Goal: Task Accomplishment & Management: Manage account settings

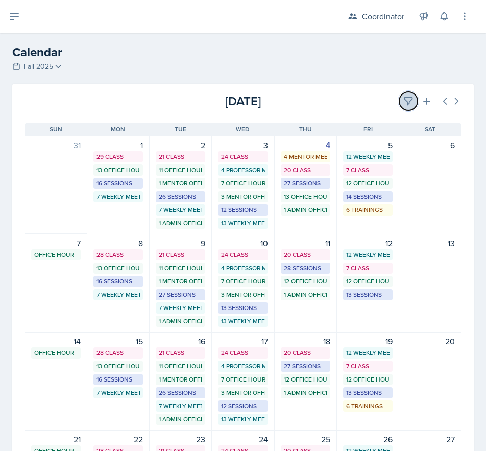
click at [405, 99] on icon at bounding box center [409, 102] width 8 height 8
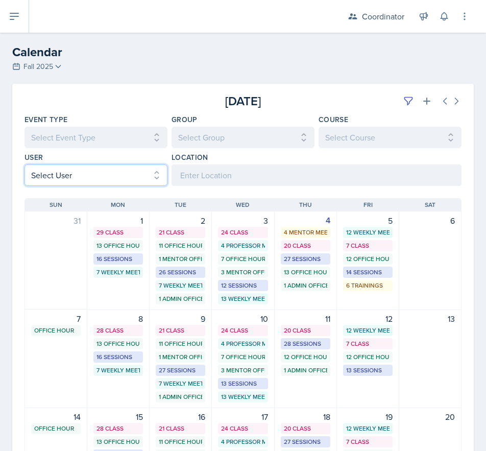
click at [90, 174] on select "Select User All [PERSON_NAME] [PERSON_NAME] [PERSON_NAME] [PERSON_NAME] [PERSON…" at bounding box center [96, 175] width 143 height 21
select select "ac46c631-71ac-4d39-a4fd-f2d8046ab2f5"
click at [25, 165] on select "Select User All [PERSON_NAME] [PERSON_NAME] [PERSON_NAME] [PERSON_NAME] [PERSON…" at bounding box center [96, 175] width 143 height 21
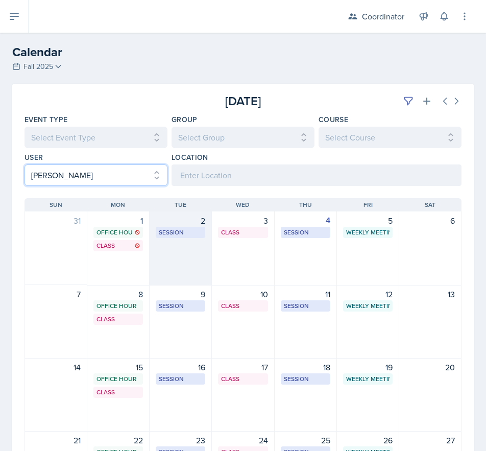
scroll to position [153, 0]
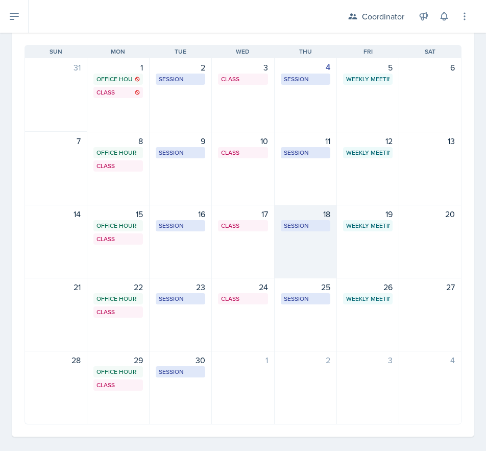
click at [302, 246] on div "18 Session ROB 406 12:30 PM - 2:00 PM" at bounding box center [306, 242] width 62 height 74
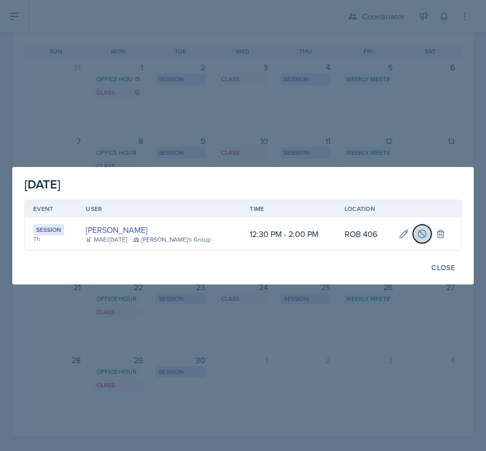
click at [421, 233] on icon at bounding box center [423, 234] width 8 height 8
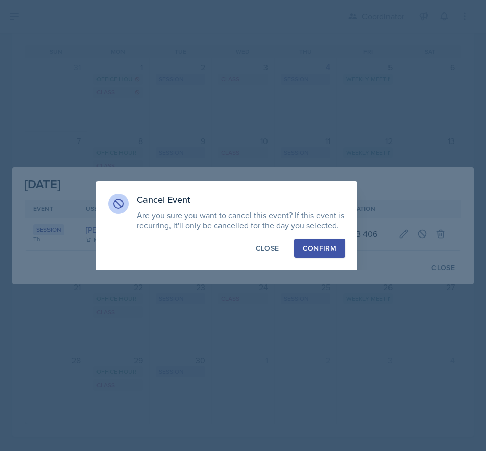
click at [336, 249] on div "Confirm" at bounding box center [320, 248] width 34 height 10
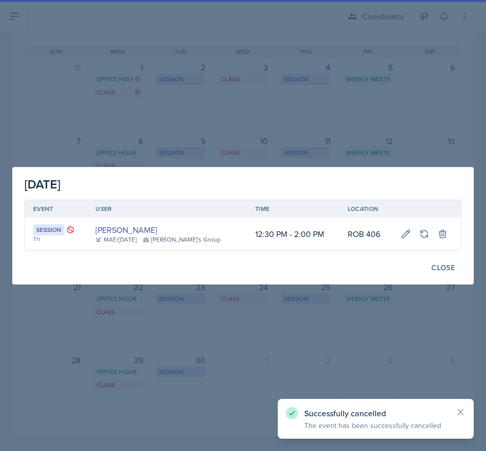
click at [312, 124] on div at bounding box center [243, 225] width 486 height 451
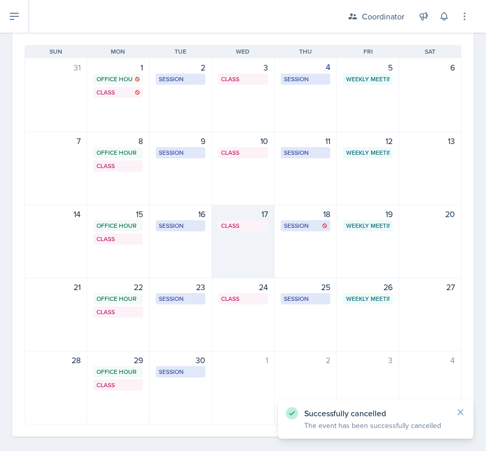
click at [242, 248] on div "17 Class MOR 292 4:20 PM - 5:40 PM" at bounding box center [243, 242] width 62 height 74
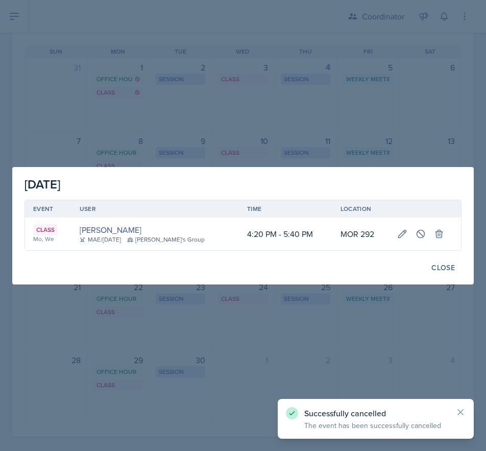
click at [259, 71] on div at bounding box center [243, 225] width 486 height 451
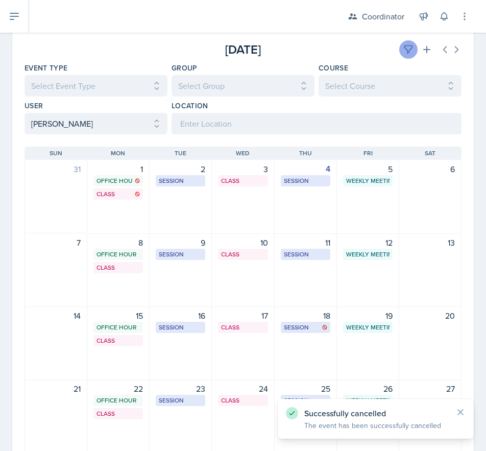
scroll to position [51, 0]
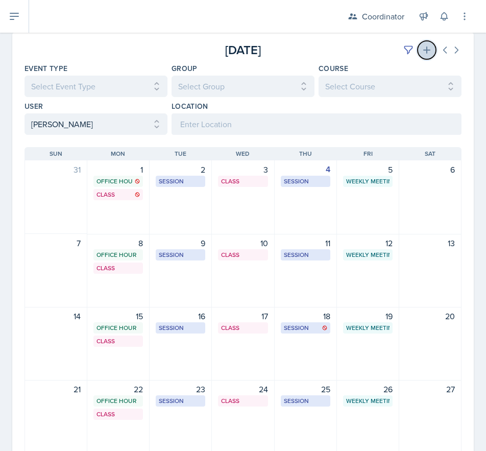
click at [422, 51] on icon at bounding box center [427, 50] width 10 height 10
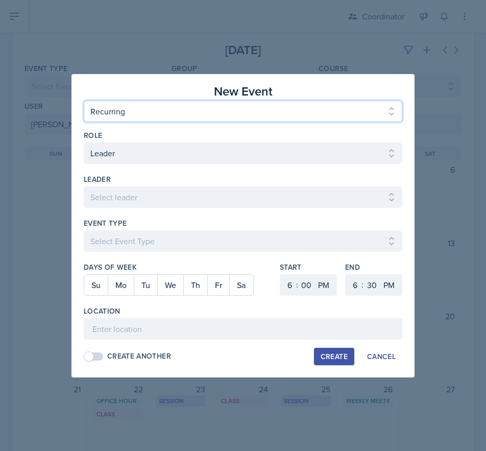
click at [143, 101] on select "One Time Recurring" at bounding box center [243, 111] width 319 height 21
select select "One Time"
click at [84, 101] on select "One Time Recurring" at bounding box center [243, 111] width 319 height 21
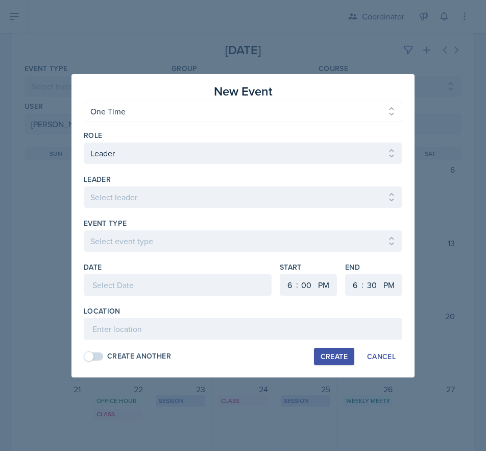
click at [126, 208] on div at bounding box center [243, 213] width 319 height 10
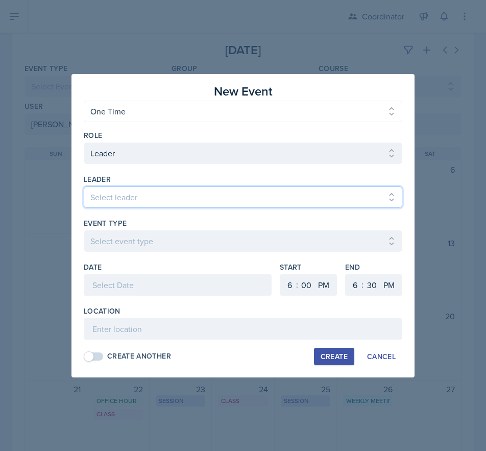
click at [129, 199] on select "Select leader [PERSON_NAME] [PERSON_NAME] [PERSON_NAME] [PERSON_NAME] [PERSON_N…" at bounding box center [243, 197] width 319 height 21
select select "f8d37672-7d83-4bef-bcb1-e661c9dc868d"
click at [84, 187] on select "Select leader [PERSON_NAME] [PERSON_NAME] [PERSON_NAME] [PERSON_NAME] [PERSON_N…" at bounding box center [243, 197] width 319 height 21
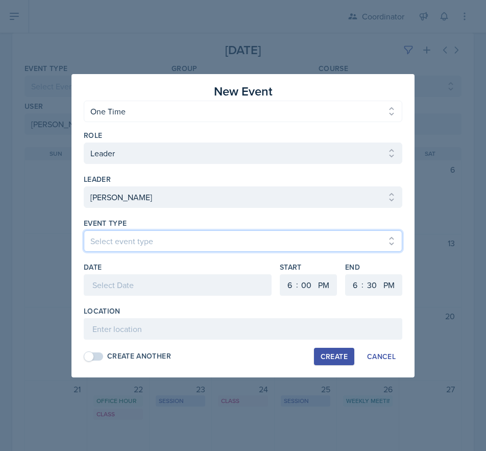
click at [121, 244] on select "Select event type Admin Office Hour Cal Workshop Class Class Announcement LA Pe…" at bounding box center [243, 240] width 319 height 21
select select "30b582fb-8ac9-49fb-a214-1fb047ccc295"
click at [84, 230] on select "Select event type Admin Office Hour Cal Workshop Class Class Announcement LA Pe…" at bounding box center [243, 240] width 319 height 21
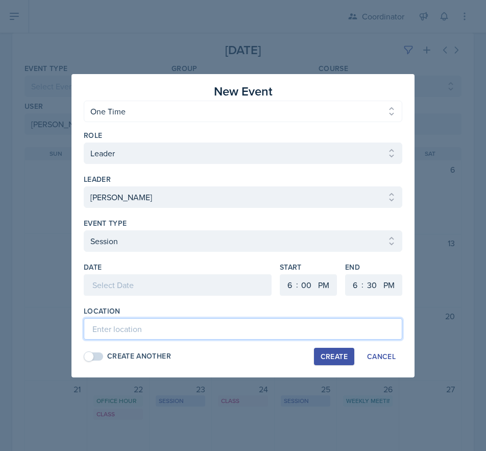
click at [96, 335] on input at bounding box center [243, 328] width 319 height 21
type input "TBD - Test Review"
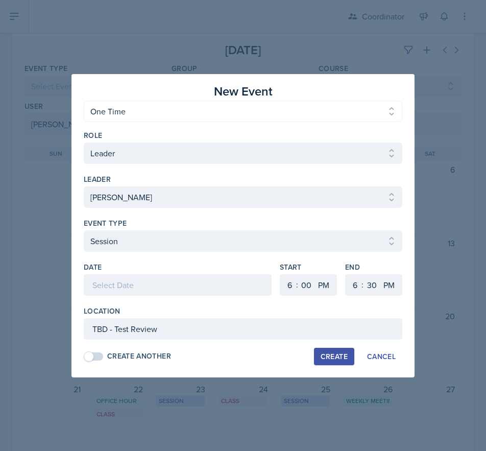
click at [143, 282] on div at bounding box center [178, 284] width 188 height 21
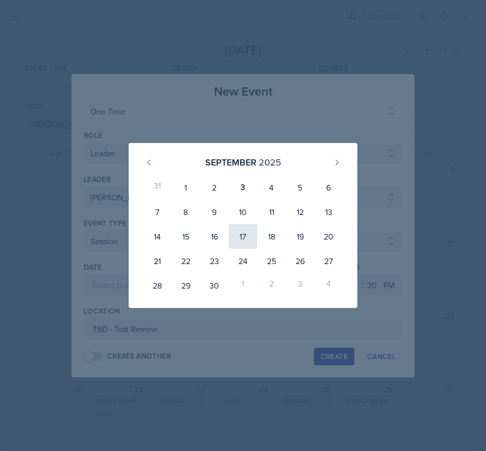
click at [229, 232] on div "17" at bounding box center [243, 236] width 29 height 25
type input "[DATE]"
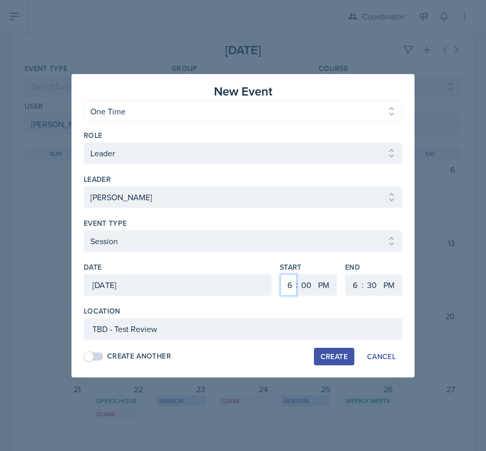
click at [287, 285] on select "1 2 3 4 5 6 7 8 9 10 11 12" at bounding box center [289, 284] width 16 height 21
select select "10"
click at [281, 274] on select "1 2 3 4 5 6 7 8 9 10 11 12" at bounding box center [289, 284] width 16 height 21
drag, startPoint x: 328, startPoint y: 284, endPoint x: 324, endPoint y: 294, distance: 11.0
click at [328, 284] on select "AM PM" at bounding box center [325, 284] width 20 height 21
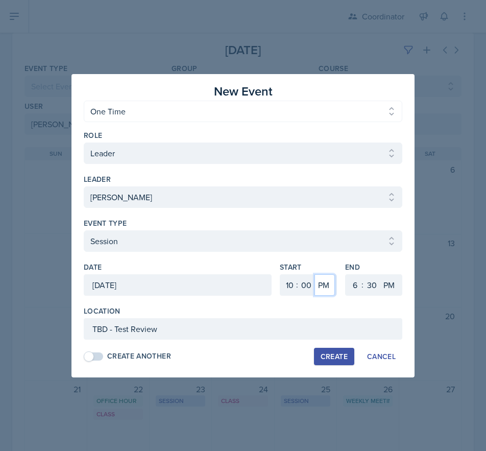
select select "AM"
click at [315, 274] on select "AM PM" at bounding box center [325, 284] width 20 height 21
click at [360, 285] on select "1 2 3 4 5 6 7 8 9 10 11 12" at bounding box center [354, 284] width 16 height 21
select select "11"
click at [346, 274] on select "1 2 3 4 5 6 7 8 9 10 11 12" at bounding box center [354, 284] width 16 height 21
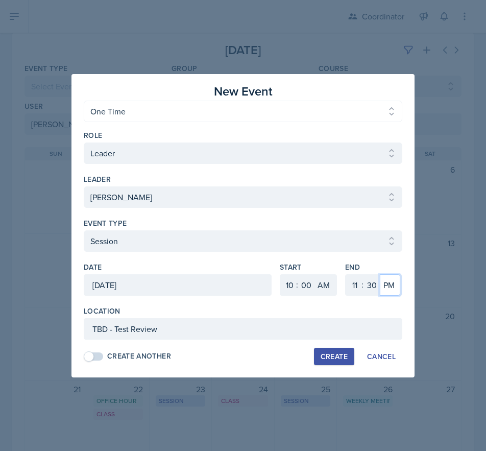
drag, startPoint x: 393, startPoint y: 285, endPoint x: 393, endPoint y: 293, distance: 8.7
click at [393, 285] on select "AM PM" at bounding box center [390, 284] width 20 height 21
select select "AM"
click at [380, 274] on select "AM PM" at bounding box center [390, 284] width 20 height 21
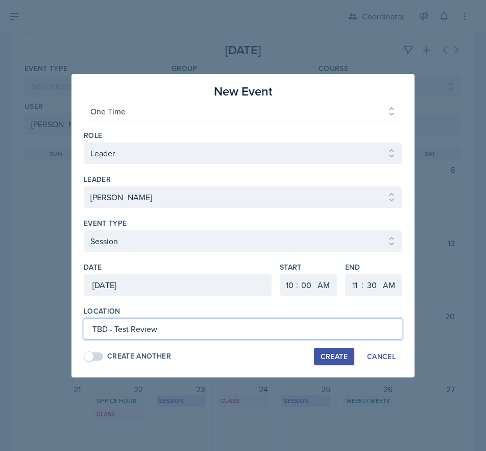
click at [251, 335] on input "TBD - Test Review" at bounding box center [243, 328] width 319 height 21
type input "MOR 146 - Test Review"
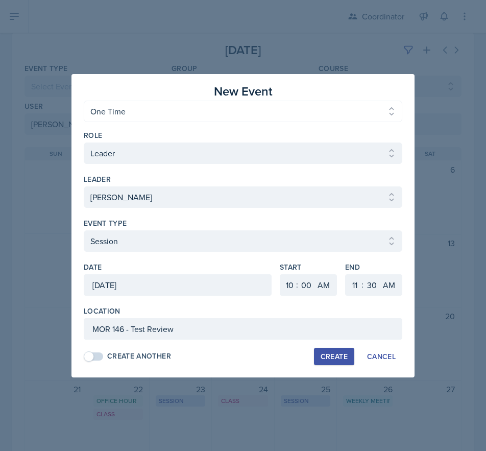
click at [333, 350] on button "Create" at bounding box center [334, 356] width 40 height 17
select select
select select "6"
select select "PM"
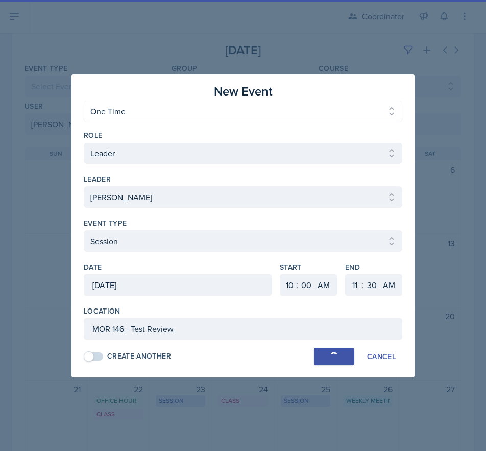
select select "6"
select select "PM"
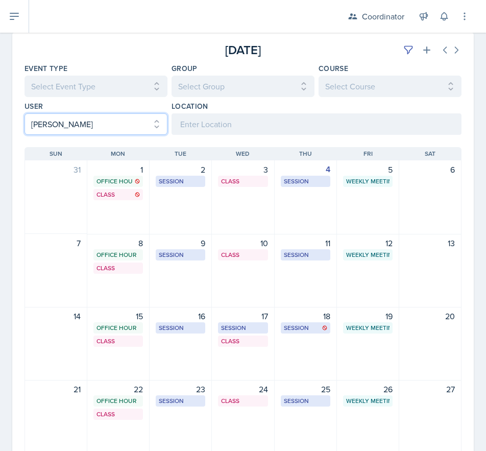
click at [53, 131] on select "Select User All [PERSON_NAME] [PERSON_NAME] [PERSON_NAME] [PERSON_NAME] [PERSON…" at bounding box center [96, 123] width 143 height 21
click at [25, 113] on select "Select User All [PERSON_NAME] [PERSON_NAME] [PERSON_NAME] [PERSON_NAME] [PERSON…" at bounding box center [96, 123] width 143 height 21
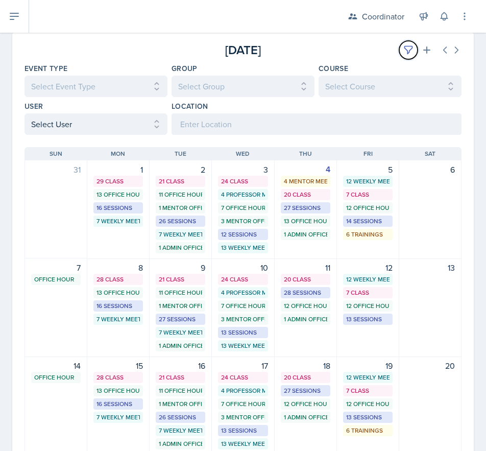
click at [404, 50] on icon at bounding box center [409, 50] width 10 height 10
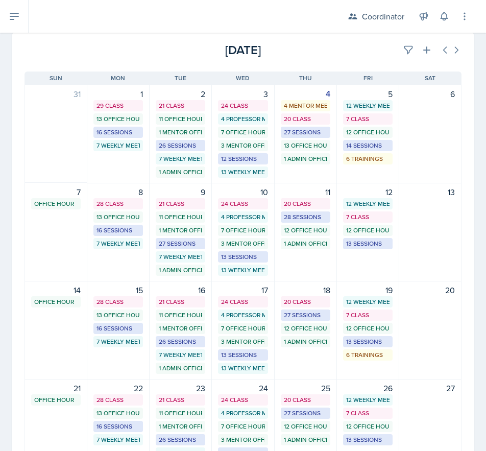
click at [301, 47] on div "[DATE]" at bounding box center [243, 50] width 146 height 18
click at [400, 44] on button at bounding box center [409, 50] width 18 height 18
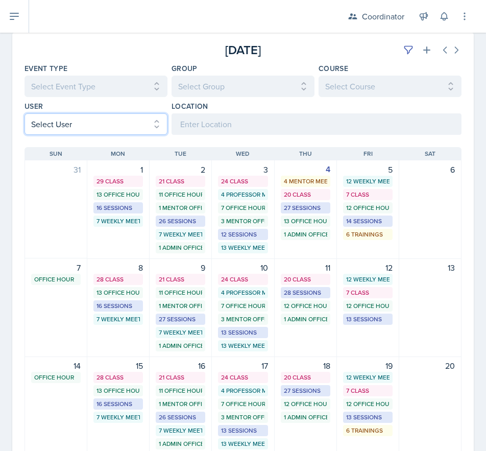
click at [92, 120] on select "Select User All [PERSON_NAME] [PERSON_NAME] [PERSON_NAME] [PERSON_NAME] [PERSON…" at bounding box center [96, 123] width 143 height 21
select select "ff973814-1f45-4e32-9e0a-a67a4899643c"
click at [25, 113] on select "Select User All [PERSON_NAME] [PERSON_NAME] [PERSON_NAME] [PERSON_NAME] [PERSON…" at bounding box center [96, 123] width 143 height 21
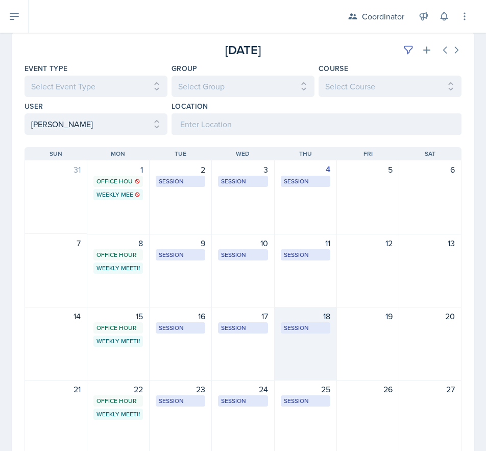
click at [302, 348] on div "18 Session MOR 292 5:30 PM - 6:30 PM" at bounding box center [306, 344] width 62 height 74
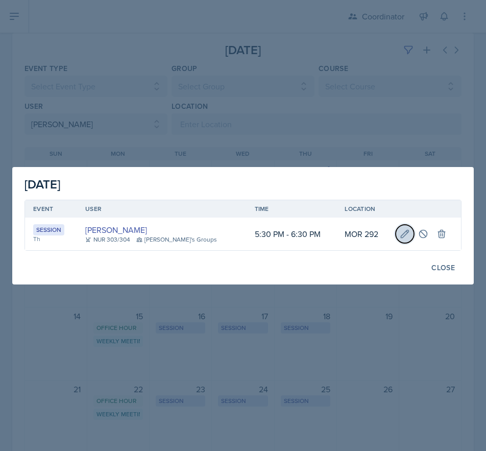
click at [401, 234] on icon at bounding box center [405, 234] width 8 height 8
select select "5"
select select "30"
select select "6"
select select "30"
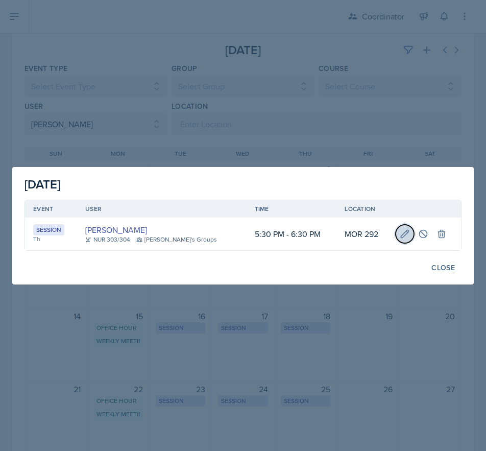
type input "MOR 292"
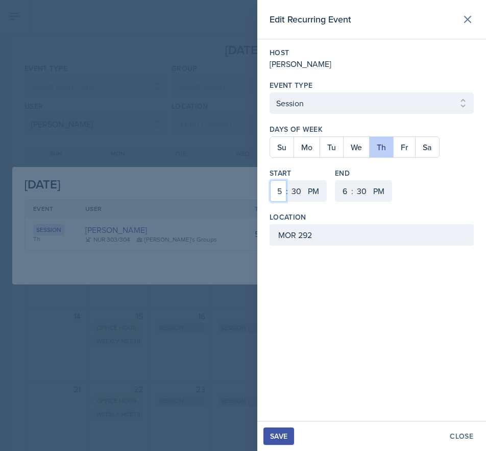
click at [282, 192] on select "1 2 3 4 5 6 7 8 9 10 11 12" at bounding box center [278, 190] width 16 height 21
select select "4"
click at [270, 180] on select "1 2 3 4 5 6 7 8 9 10 11 12" at bounding box center [278, 190] width 16 height 21
click at [298, 192] on select "00 05 10 15 20 25 30 35 40 45 50 55" at bounding box center [296, 190] width 16 height 21
select select "0"
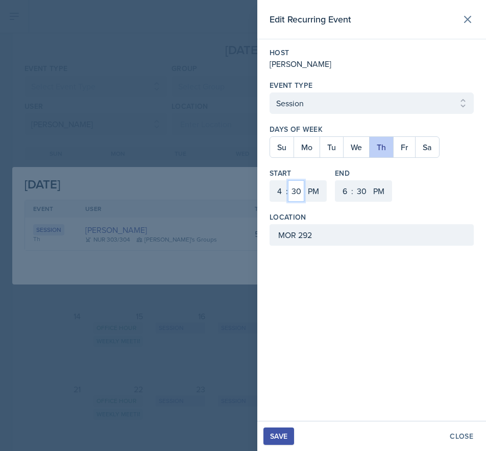
click at [288, 180] on select "00 05 10 15 20 25 30 35 40 45 50 55" at bounding box center [296, 190] width 16 height 21
drag, startPoint x: 339, startPoint y: 185, endPoint x: 339, endPoint y: 196, distance: 10.7
click at [339, 185] on select "1 2 3 4 5 6 7 8 9 10 11 12" at bounding box center [344, 190] width 16 height 21
select select "5"
click at [336, 180] on select "1 2 3 4 5 6 7 8 9 10 11 12" at bounding box center [344, 190] width 16 height 21
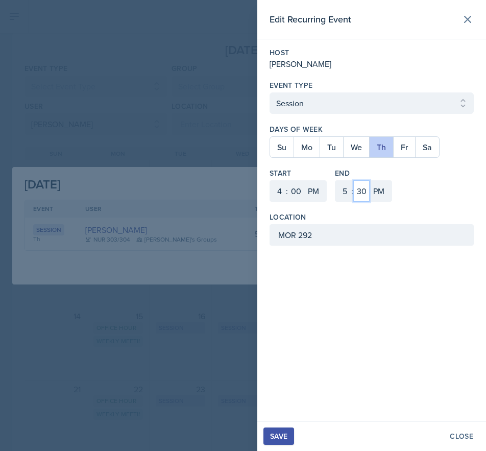
click at [361, 184] on select "00 05 10 15 20 25 30 35 40 45 50 55" at bounding box center [362, 190] width 16 height 21
select select "0"
click at [354, 180] on select "00 05 10 15 20 25 30 35 40 45 50 55" at bounding box center [362, 190] width 16 height 21
click at [374, 318] on div "Edit Recurring Event Host [PERSON_NAME] Event Type Select Event Type Office Hou…" at bounding box center [372, 210] width 229 height 421
click at [284, 440] on div "Save" at bounding box center [278, 436] width 17 height 8
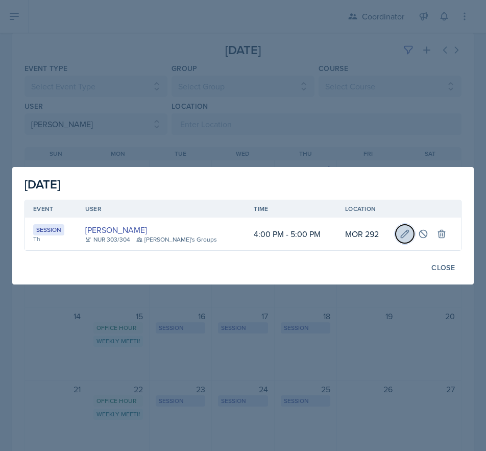
click at [400, 234] on icon at bounding box center [405, 234] width 10 height 10
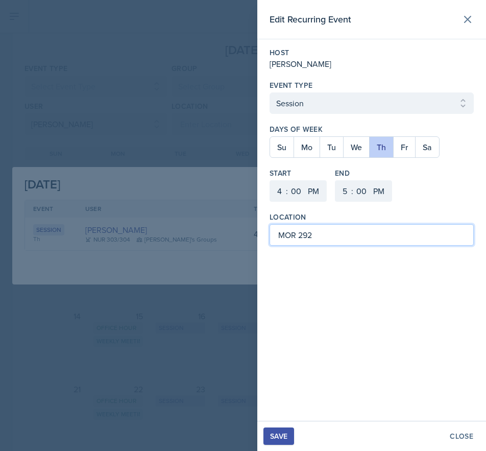
click at [383, 239] on input "MOR 292" at bounding box center [372, 234] width 204 height 21
type input "MOR 101"
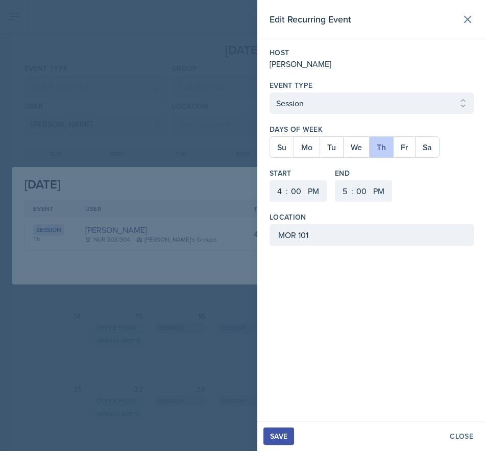
click at [280, 432] on div "Save" at bounding box center [278, 436] width 17 height 8
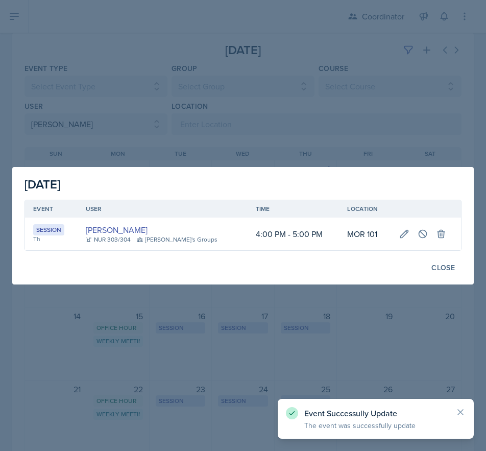
click at [206, 308] on div at bounding box center [243, 225] width 486 height 451
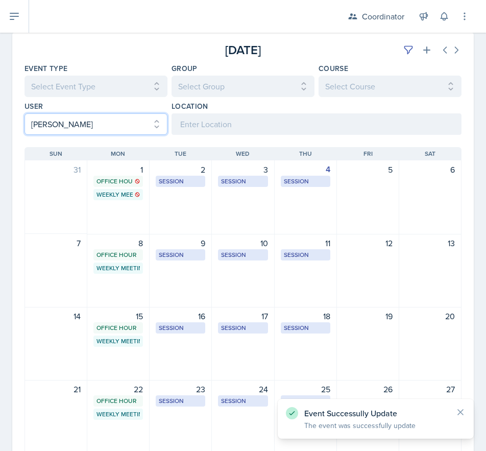
click at [53, 128] on select "Select User All [PERSON_NAME] [PERSON_NAME] [PERSON_NAME] [PERSON_NAME] [PERSON…" at bounding box center [96, 123] width 143 height 21
click at [25, 113] on select "Select User All [PERSON_NAME] [PERSON_NAME] [PERSON_NAME] [PERSON_NAME] [PERSON…" at bounding box center [96, 123] width 143 height 21
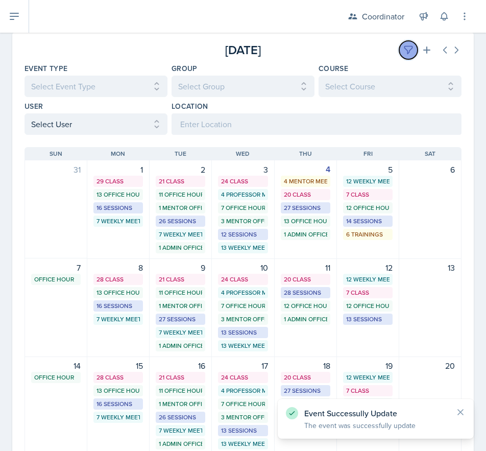
click at [409, 47] on button at bounding box center [409, 50] width 18 height 18
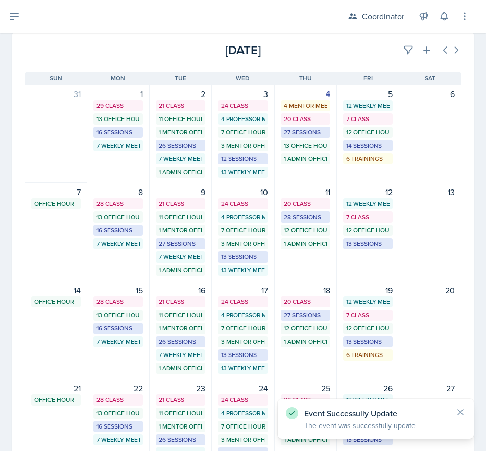
click at [329, 47] on div "[DATE]" at bounding box center [389, 50] width 146 height 18
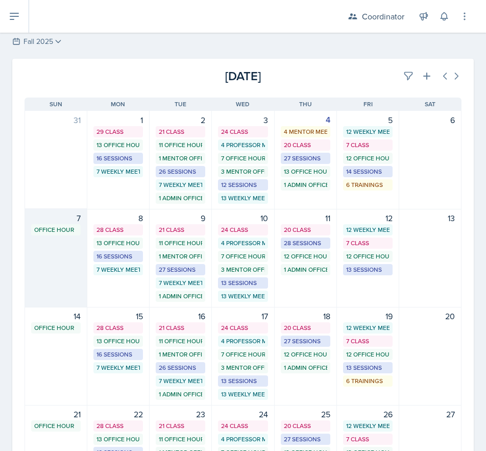
scroll to position [0, 0]
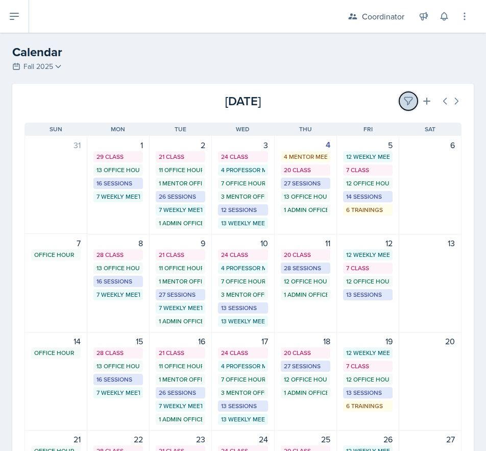
click at [404, 97] on icon at bounding box center [409, 101] width 10 height 10
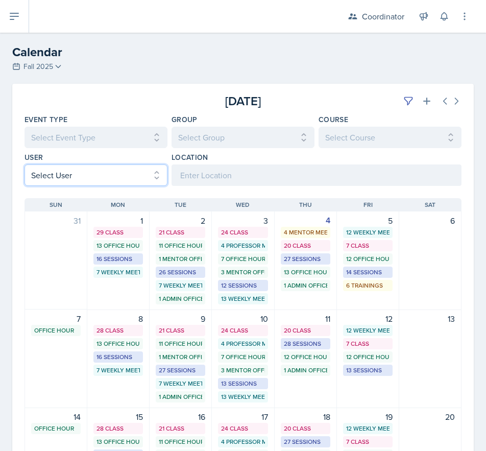
click at [102, 173] on select "Select User All [PERSON_NAME] [PERSON_NAME] [PERSON_NAME] [PERSON_NAME] [PERSON…" at bounding box center [96, 175] width 143 height 21
select select "26e8d093-afd1-41e5-90f3-96ad234e2d16"
click at [25, 165] on select "Select User All [PERSON_NAME] [PERSON_NAME] [PERSON_NAME] [PERSON_NAME] [PERSON…" at bounding box center [96, 175] width 143 height 21
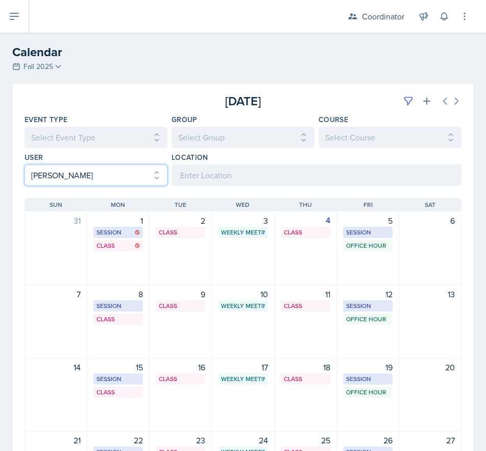
click at [39, 171] on select "Select User All [PERSON_NAME] [PERSON_NAME] [PERSON_NAME] [PERSON_NAME] [PERSON…" at bounding box center [96, 175] width 143 height 21
select select
click at [25, 165] on select "Select User All [PERSON_NAME] [PERSON_NAME] [PERSON_NAME] [PERSON_NAME] [PERSON…" at bounding box center [96, 175] width 143 height 21
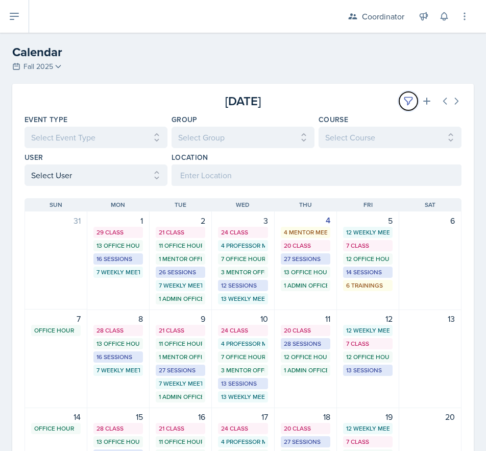
click at [400, 100] on button at bounding box center [409, 101] width 18 height 18
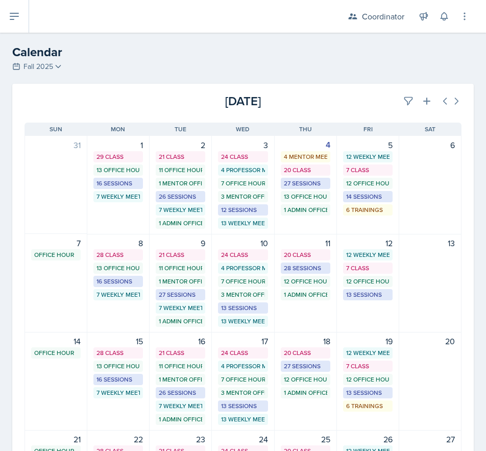
click at [342, 101] on div "[DATE]" at bounding box center [389, 101] width 146 height 18
